Goal: Task Accomplishment & Management: Manage account settings

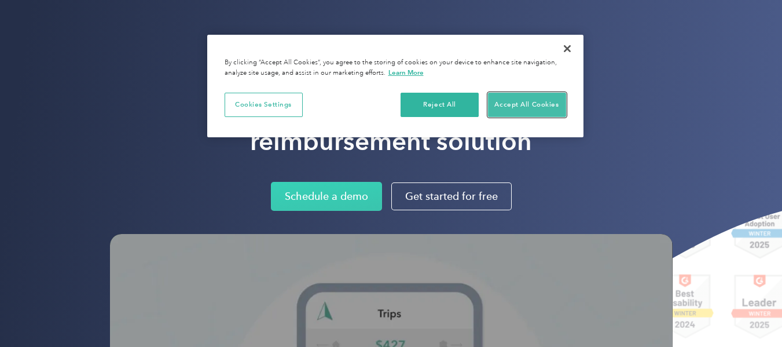
click at [520, 104] on button "Accept All Cookies" at bounding box center [527, 105] width 78 height 24
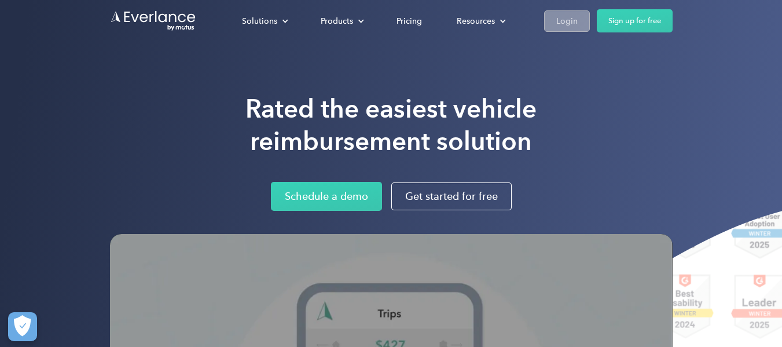
click at [572, 26] on div "Login" at bounding box center [566, 21] width 21 height 14
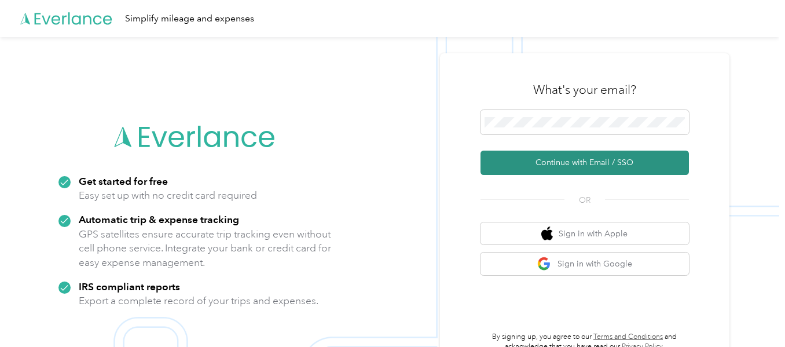
click at [609, 170] on button "Continue with Email / SSO" at bounding box center [584, 162] width 208 height 24
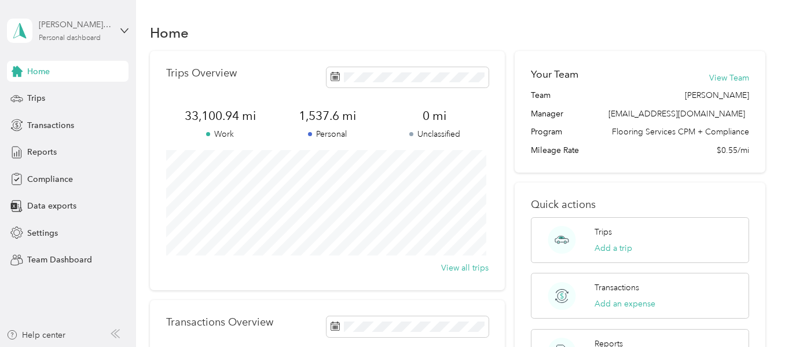
click at [106, 35] on div "Luis G. Contreras Estrada Personal dashboard" at bounding box center [75, 30] width 72 height 23
click at [96, 91] on div "Team dashboard" at bounding box center [129, 95] width 227 height 20
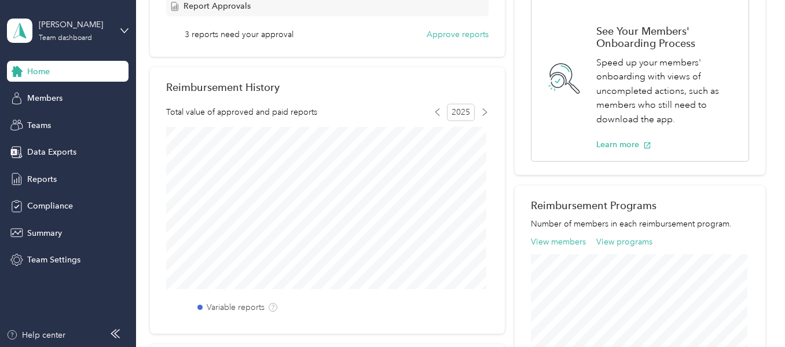
scroll to position [240, 0]
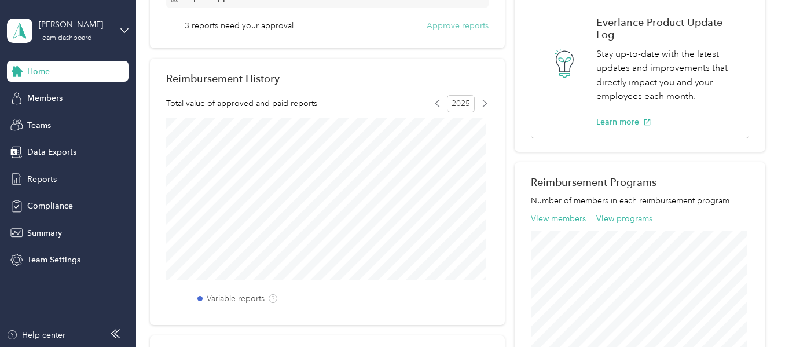
click at [452, 28] on button "Approve reports" at bounding box center [457, 26] width 62 height 12
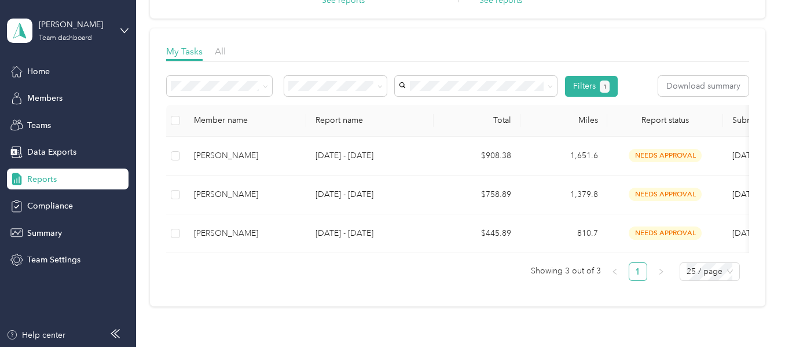
scroll to position [142, 0]
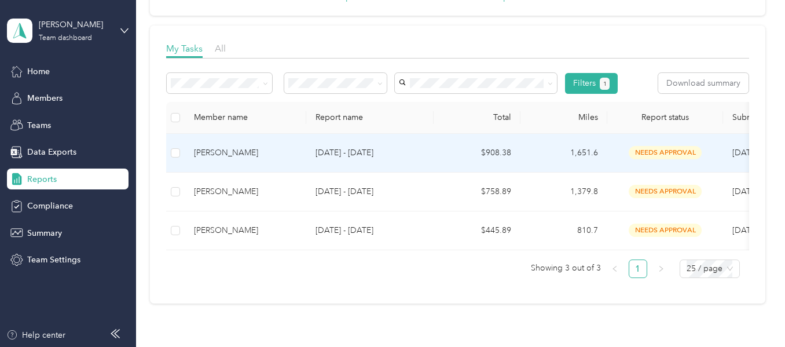
click at [686, 153] on span "needs approval" at bounding box center [664, 152] width 73 height 13
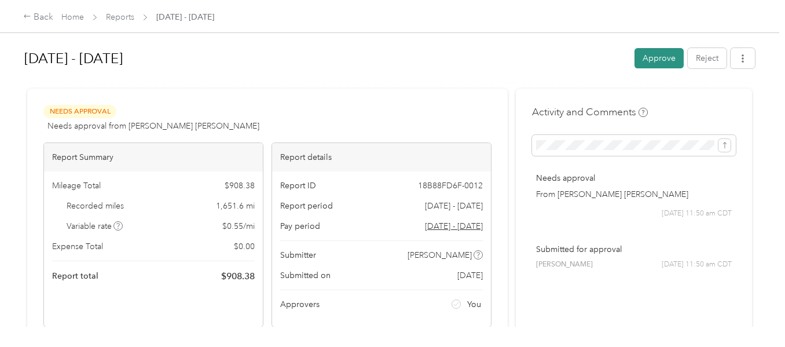
click at [657, 54] on button "Approve" at bounding box center [658, 58] width 49 height 20
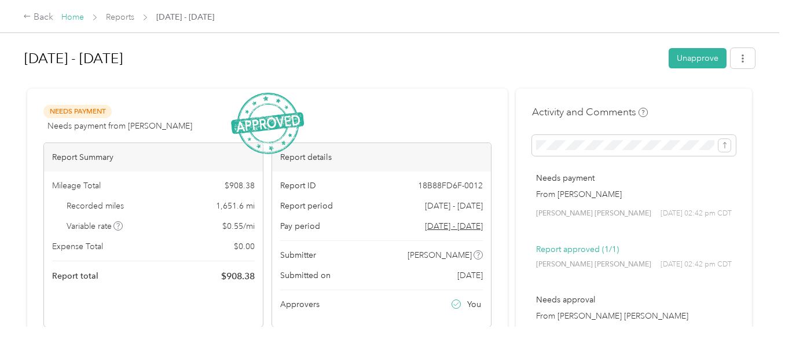
click at [82, 18] on link "Home" at bounding box center [72, 17] width 23 height 10
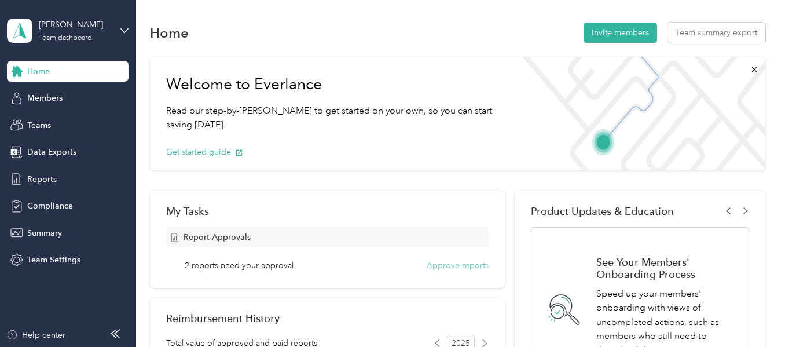
click at [444, 262] on button "Approve reports" at bounding box center [457, 265] width 62 height 12
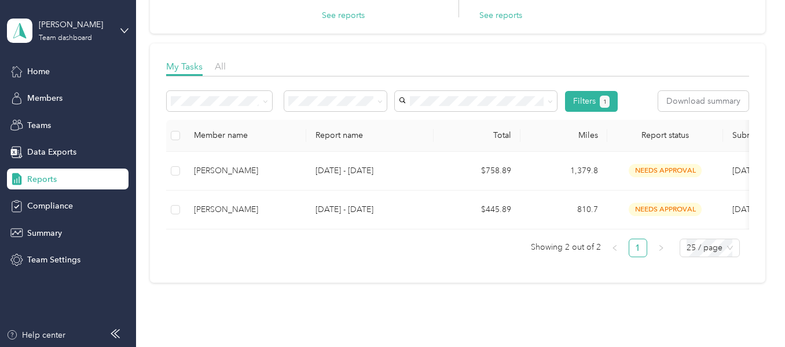
scroll to position [163, 0]
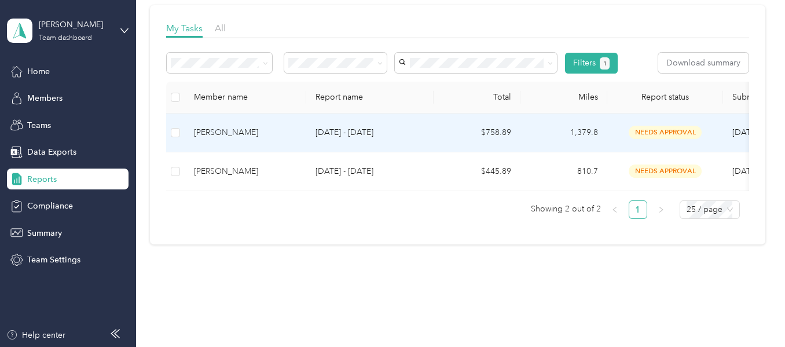
click at [342, 135] on p "Aug 1 - 31, 2025" at bounding box center [369, 132] width 109 height 13
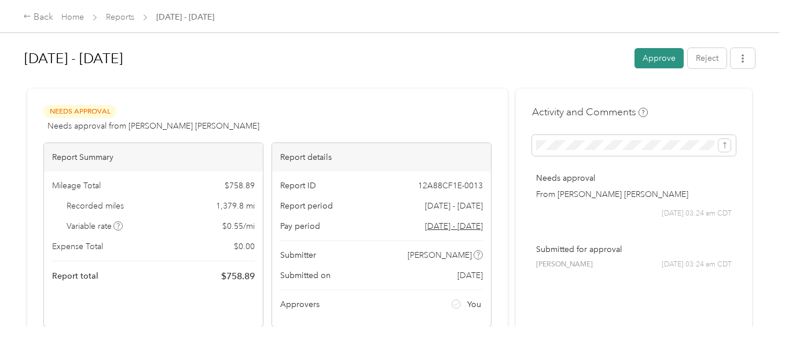
click at [656, 59] on button "Approve" at bounding box center [658, 58] width 49 height 20
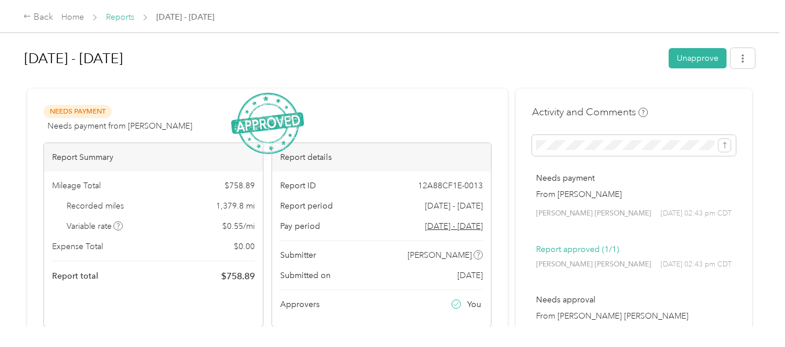
click at [106, 18] on link "Reports" at bounding box center [120, 17] width 28 height 10
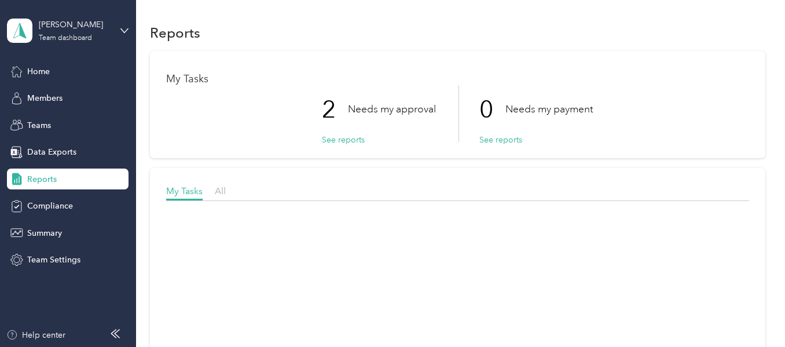
click at [105, 19] on div "Luis Estrada Team dashboard" at bounding box center [59, 31] width 104 height 24
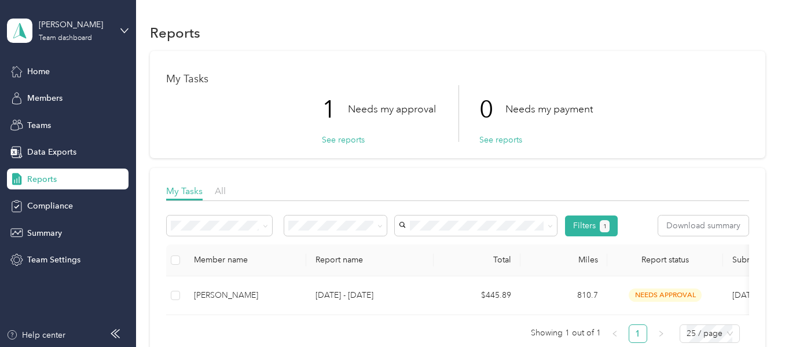
click at [332, 66] on div "My Tasks 1 Needs my approval See reports 0 Needs my payment See reports" at bounding box center [457, 104] width 614 height 107
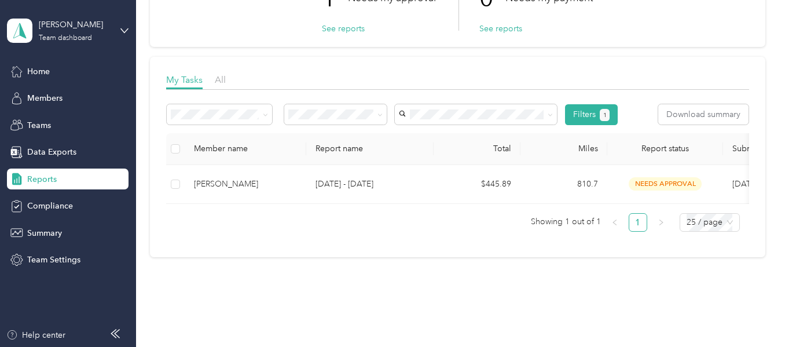
scroll to position [131, 0]
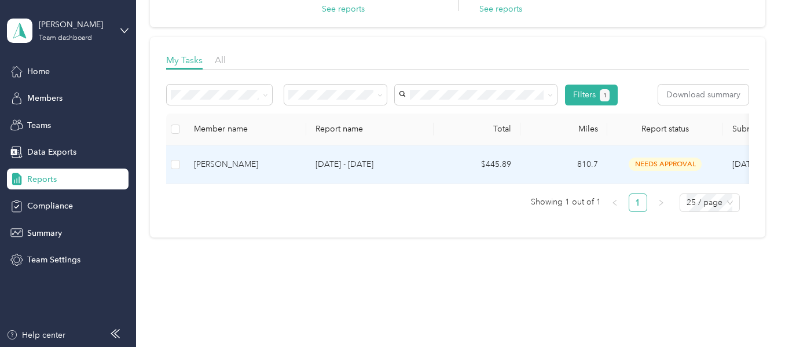
click at [337, 161] on p "Aug 1 - 31, 2025" at bounding box center [369, 164] width 109 height 13
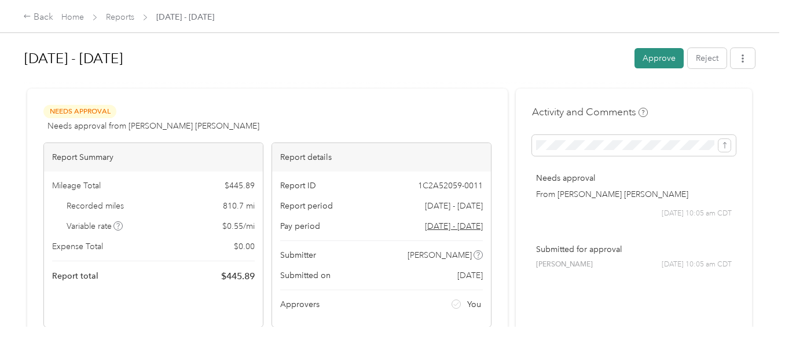
click at [652, 57] on button "Approve" at bounding box center [658, 58] width 49 height 20
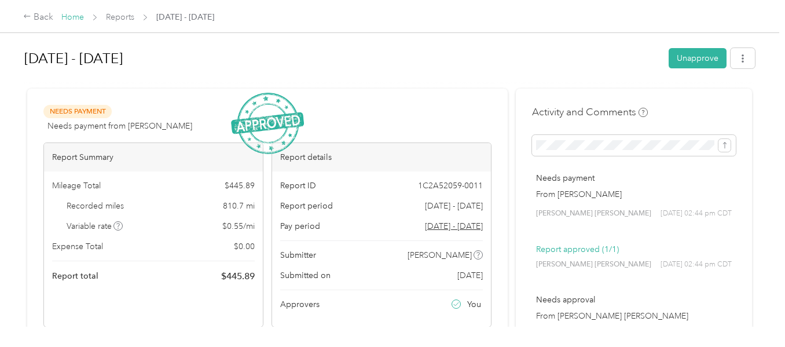
click at [61, 16] on link "Home" at bounding box center [72, 17] width 23 height 10
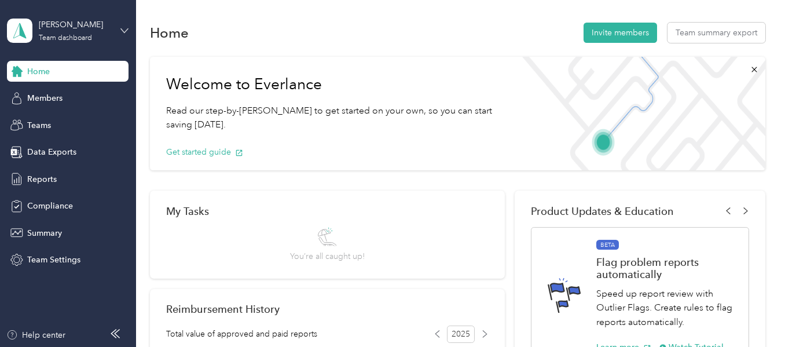
click at [122, 33] on icon at bounding box center [124, 31] width 8 height 8
click at [45, 148] on div "Log out" at bounding box center [39, 146] width 45 height 12
